Goal: Transaction & Acquisition: Purchase product/service

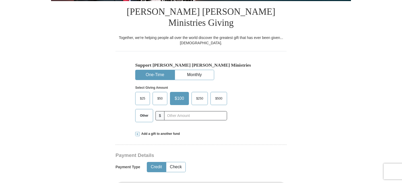
scroll to position [105, 0]
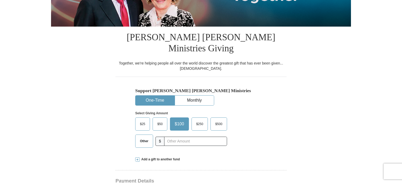
click at [159, 95] on button "One-Time" at bounding box center [154, 100] width 39 height 10
click at [158, 95] on button "One-Time" at bounding box center [154, 100] width 39 height 10
click at [159, 95] on button "One-Time" at bounding box center [154, 100] width 39 height 10
click at [151, 95] on button "One-Time" at bounding box center [154, 100] width 39 height 10
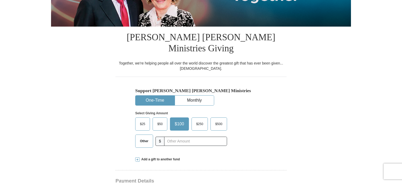
click at [151, 95] on button "One-Time" at bounding box center [154, 100] width 39 height 10
click at [152, 95] on button "One-Time" at bounding box center [154, 100] width 39 height 10
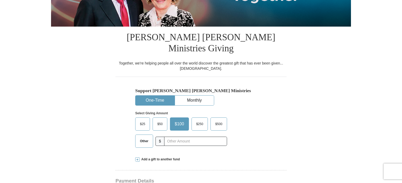
click at [152, 95] on button "One-Time" at bounding box center [154, 100] width 39 height 10
click at [277, 90] on div "Support Kenneth Copeland Ministries One-Time Monthly Select Giving Amount Amoun…" at bounding box center [200, 114] width 171 height 75
click at [151, 95] on button "One-Time" at bounding box center [154, 100] width 39 height 10
click at [150, 95] on button "One-Time" at bounding box center [154, 100] width 39 height 10
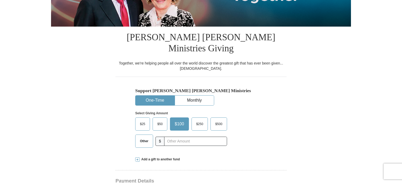
click at [162, 105] on div "Select Giving Amount Amount must be a valid number The total gift cannot be les…" at bounding box center [200, 128] width 131 height 46
click at [152, 95] on button "One-Time" at bounding box center [154, 100] width 39 height 10
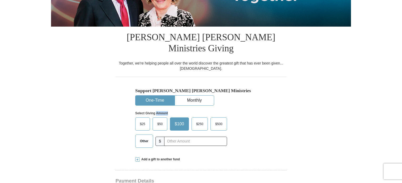
click at [152, 95] on button "One-Time" at bounding box center [154, 100] width 39 height 10
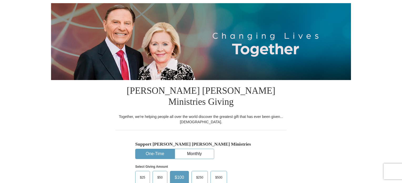
scroll to position [105, 0]
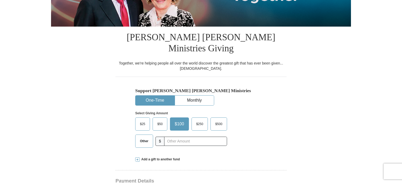
click at [150, 95] on button "One-Time" at bounding box center [154, 100] width 39 height 10
drag, startPoint x: 150, startPoint y: 89, endPoint x: 149, endPoint y: 82, distance: 6.7
click at [149, 88] on div "Support Kenneth Copeland Ministries One-Time Monthly Select Giving Amount Amoun…" at bounding box center [200, 120] width 131 height 64
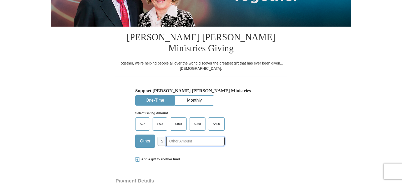
click at [168, 136] on input "text" at bounding box center [195, 140] width 58 height 9
type input "1"
type input "0"
type input "10.00"
click at [139, 157] on span at bounding box center [137, 159] width 4 height 4
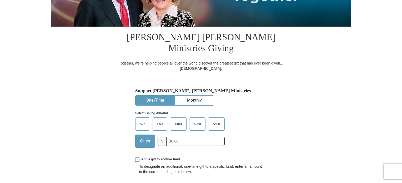
click at [137, 157] on span at bounding box center [137, 159] width 4 height 4
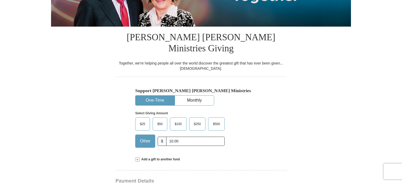
click at [137, 157] on span at bounding box center [137, 159] width 4 height 4
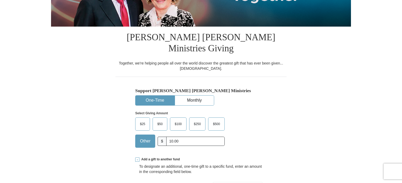
click at [137, 157] on span at bounding box center [137, 159] width 4 height 4
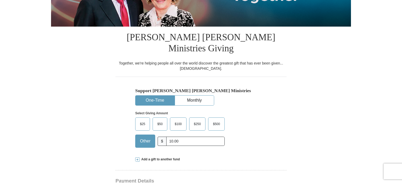
drag, startPoint x: 137, startPoint y: 148, endPoint x: 261, endPoint y: 149, distance: 123.9
click at [261, 157] on div "Add a gift to another fund" at bounding box center [200, 159] width 131 height 4
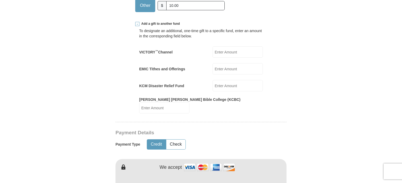
scroll to position [242, 0]
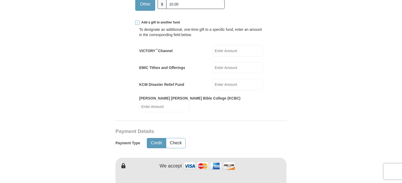
click at [293, 94] on form "Already have an account? Sign in for faster giving. Don't have an account? Crea…" at bounding box center [201, 152] width 300 height 747
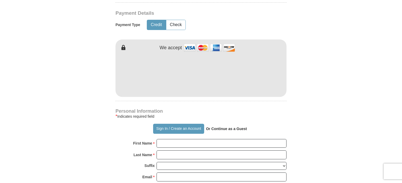
scroll to position [368, 0]
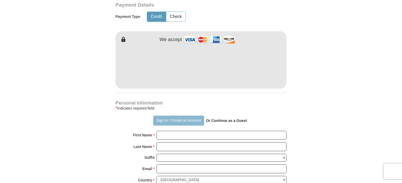
click at [163, 115] on button "Sign In / Create an Account" at bounding box center [178, 120] width 51 height 10
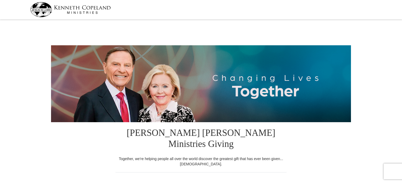
select select "NC"
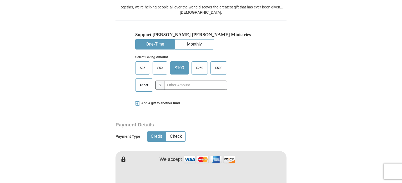
scroll to position [168, 0]
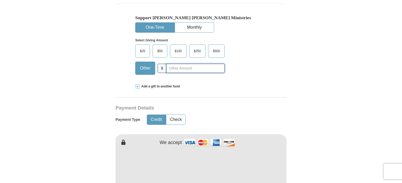
click at [174, 64] on input "text" at bounding box center [195, 68] width 58 height 9
type input "10.00"
click at [157, 115] on button "Credit" at bounding box center [156, 120] width 19 height 10
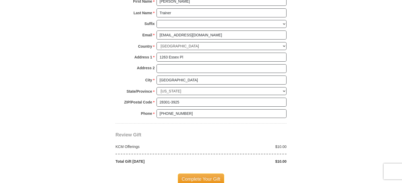
scroll to position [431, 0]
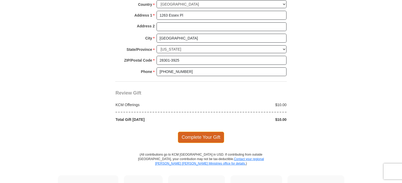
click at [198, 131] on span "Complete Your Gift" at bounding box center [201, 136] width 47 height 11
